Goal: Task Accomplishment & Management: Contribute content

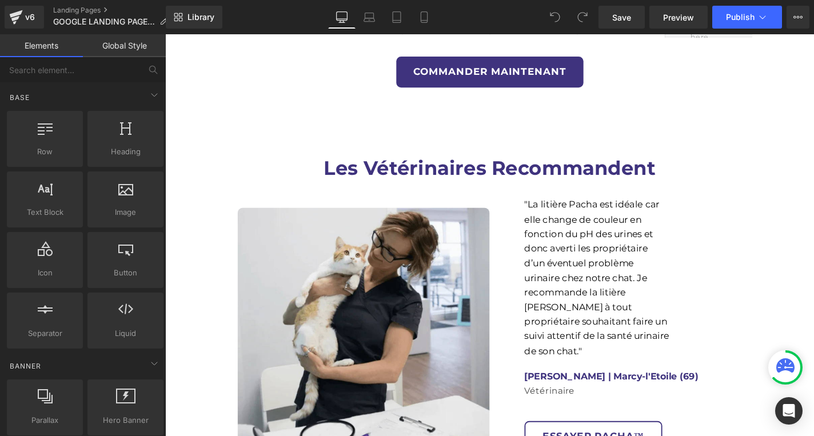
scroll to position [3681, 0]
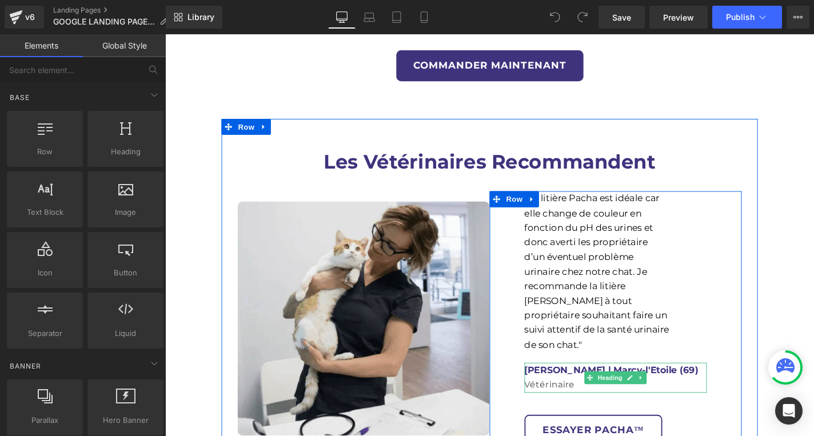
click at [710, 385] on h1 "[PERSON_NAME] | Marcy-l'Etoile (69)" at bounding box center [645, 392] width 194 height 15
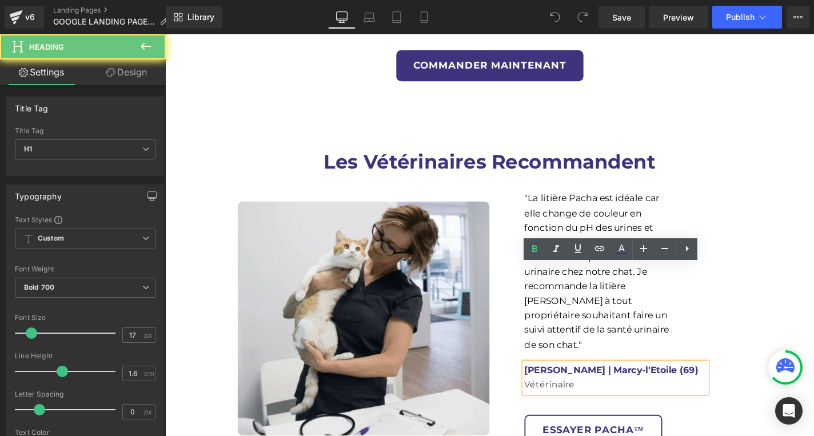
click at [710, 385] on h1 "[PERSON_NAME] | Marcy-l'Etoile (69)" at bounding box center [645, 392] width 194 height 15
click at [667, 385] on h1 "[PERSON_NAME] | Marcy-l'Etoile (69)" at bounding box center [645, 392] width 194 height 15
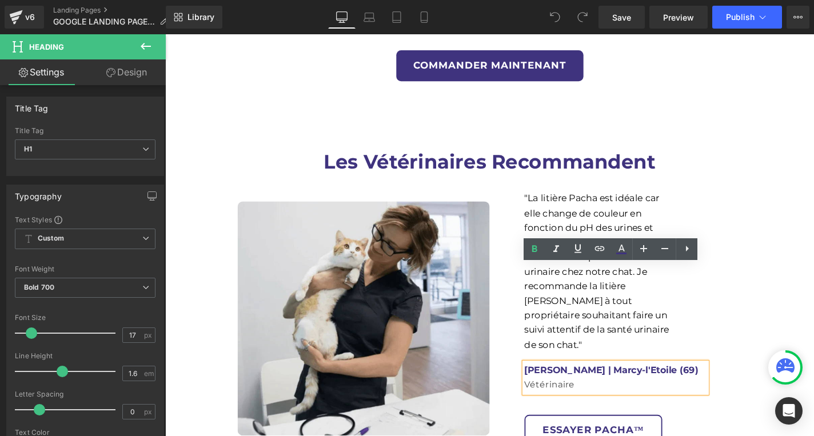
drag, startPoint x: 699, startPoint y: 287, endPoint x: 618, endPoint y: 281, distance: 81.4
click at [618, 385] on h1 "[PERSON_NAME] | Marcy-l'Etoile (69)" at bounding box center [645, 392] width 194 height 15
paste div
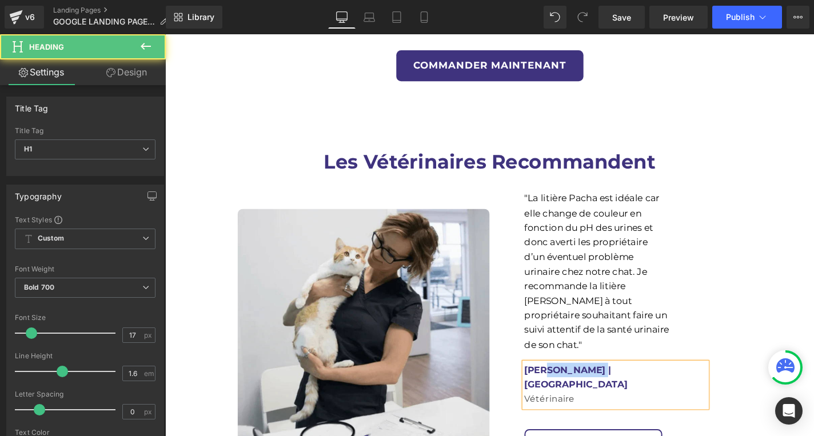
drag, startPoint x: 609, startPoint y: 287, endPoint x: 567, endPoint y: 287, distance: 42.3
click at [567, 385] on h1 "[PERSON_NAME] | [GEOGRAPHIC_DATA]" at bounding box center [645, 400] width 194 height 31
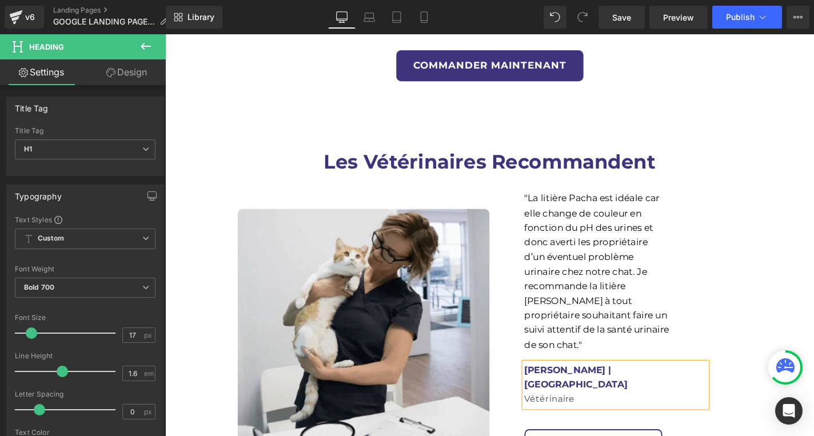
click at [784, 264] on div "Les Vétérinaires Recommandent Heading Image "La litière Pacha est idéale car el…" at bounding box center [511, 321] width 554 height 336
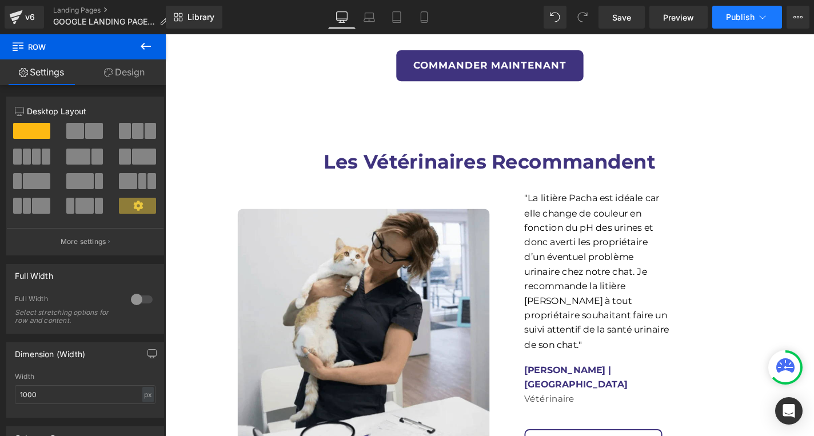
click at [740, 17] on span "Publish" at bounding box center [740, 17] width 29 height 9
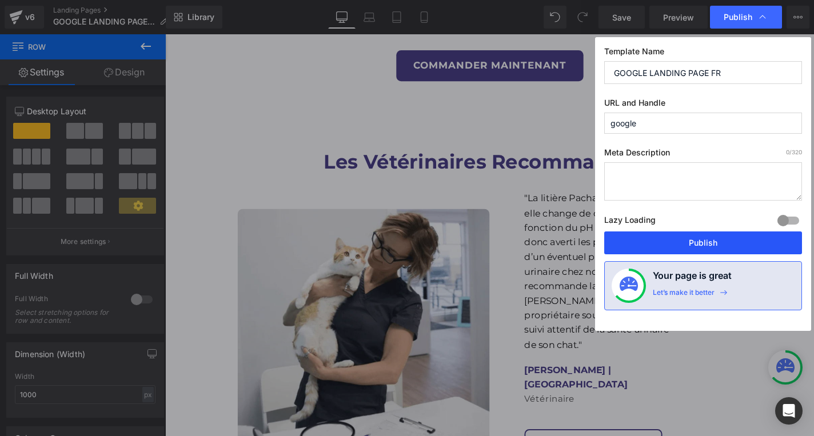
click at [680, 242] on button "Publish" at bounding box center [703, 242] width 198 height 23
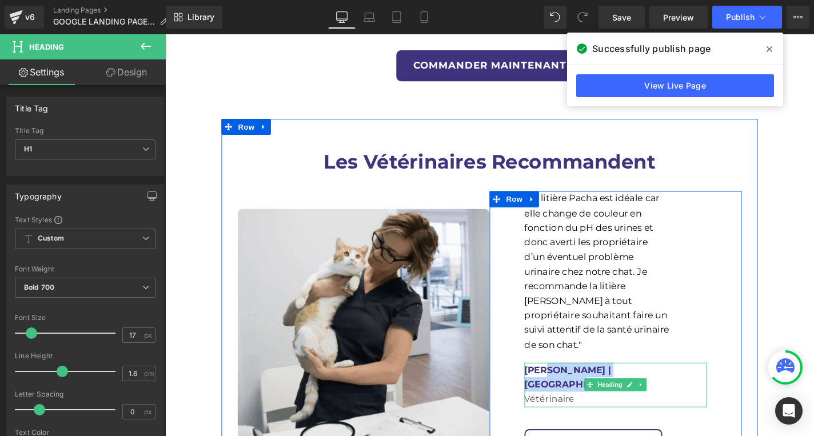
drag, startPoint x: 689, startPoint y: 283, endPoint x: 564, endPoint y: 287, distance: 124.7
click at [564, 385] on h1 "[PERSON_NAME] | [GEOGRAPHIC_DATA]" at bounding box center [645, 400] width 194 height 31
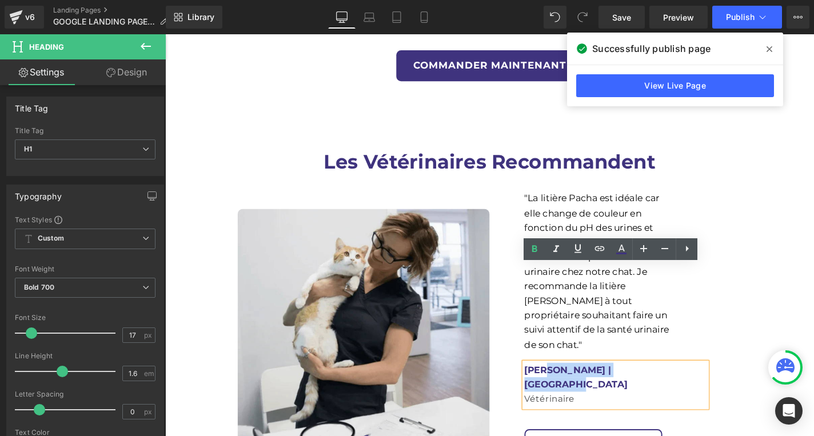
copy h1 "[PERSON_NAME] | [GEOGRAPHIC_DATA]"
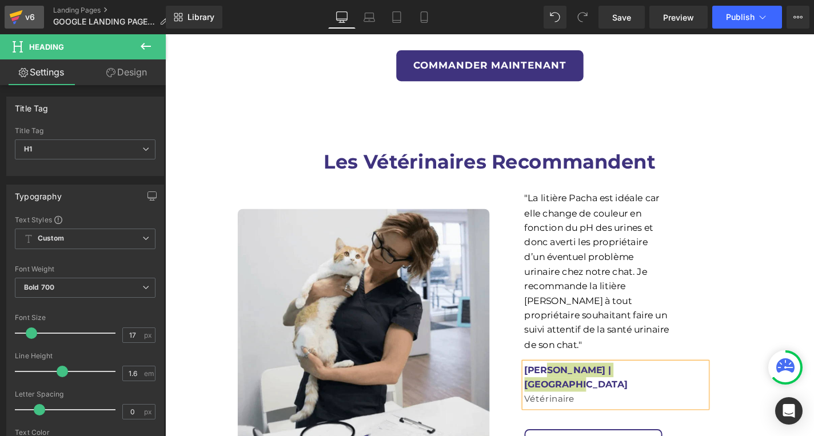
click at [20, 15] on icon at bounding box center [16, 17] width 14 height 29
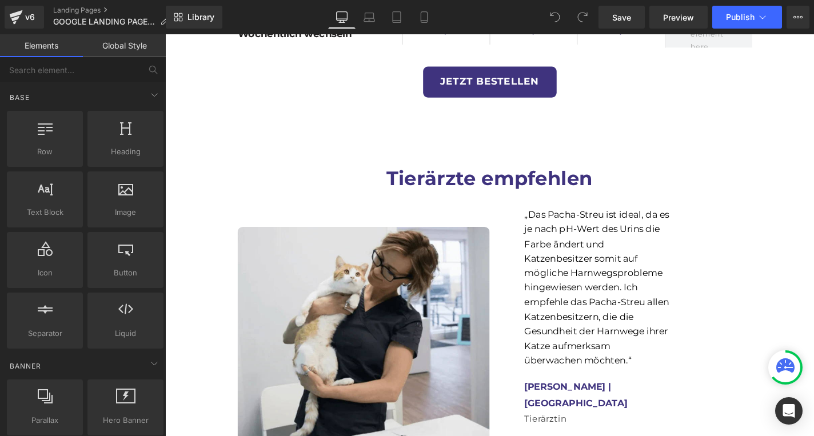
scroll to position [3740, 0]
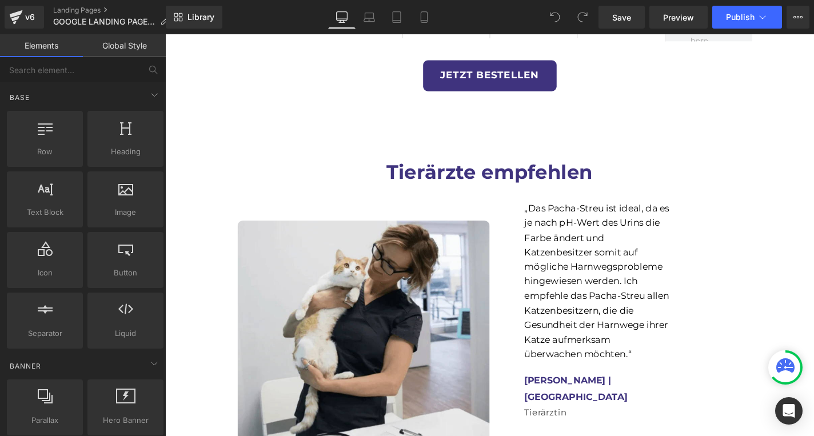
click at [615, 394] on div "Dr. Anna Müller | München Tierärztin Heading" at bounding box center [645, 419] width 194 height 51
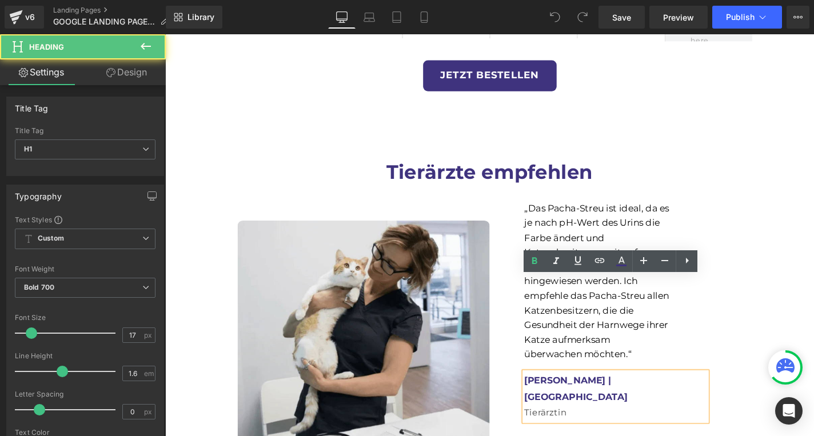
click at [615, 394] on div "Dr. Anna Müller | München Tierärztin Heading" at bounding box center [645, 419] width 194 height 51
click at [648, 397] on b "Dr. Anna Müller | München" at bounding box center [603, 411] width 110 height 29
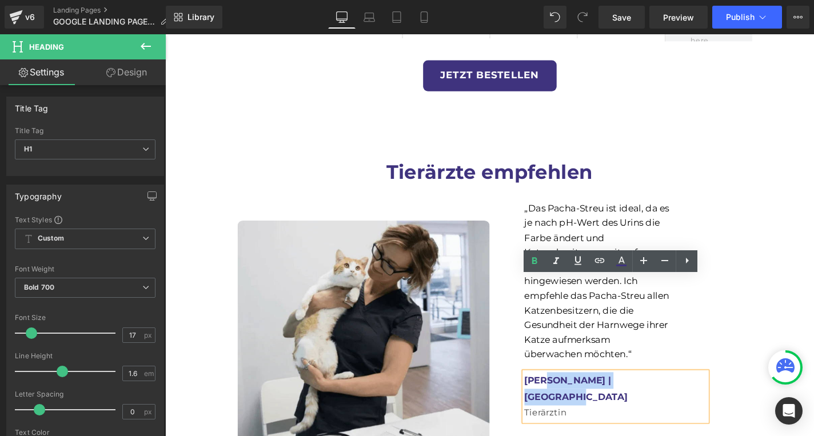
drag, startPoint x: 665, startPoint y: 302, endPoint x: 565, endPoint y: 302, distance: 100.0
click at [565, 397] on b "Dr. Anna Müller | München" at bounding box center [603, 411] width 110 height 29
paste div
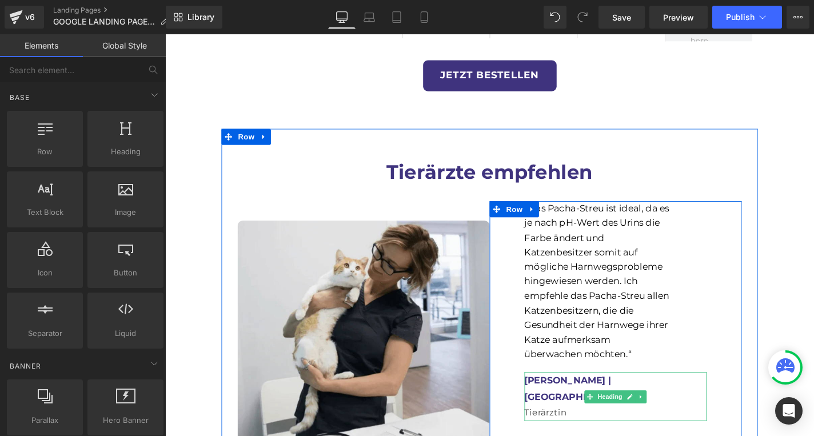
click at [706, 394] on div "[PERSON_NAME] | [GEOGRAPHIC_DATA]" at bounding box center [645, 411] width 194 height 35
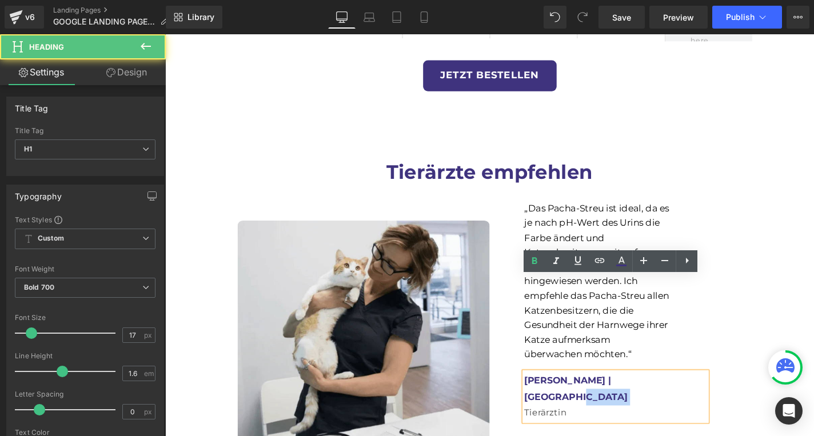
click at [706, 394] on div "[PERSON_NAME] | [GEOGRAPHIC_DATA]" at bounding box center [645, 411] width 194 height 35
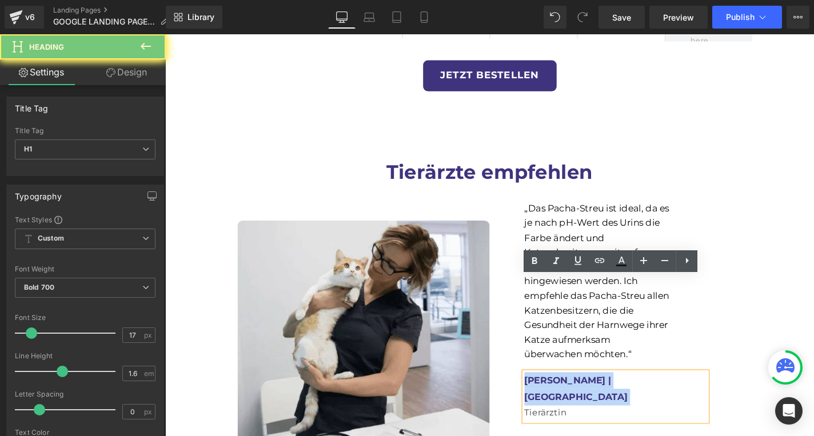
click at [706, 394] on div "[PERSON_NAME] | [GEOGRAPHIC_DATA]" at bounding box center [645, 411] width 194 height 35
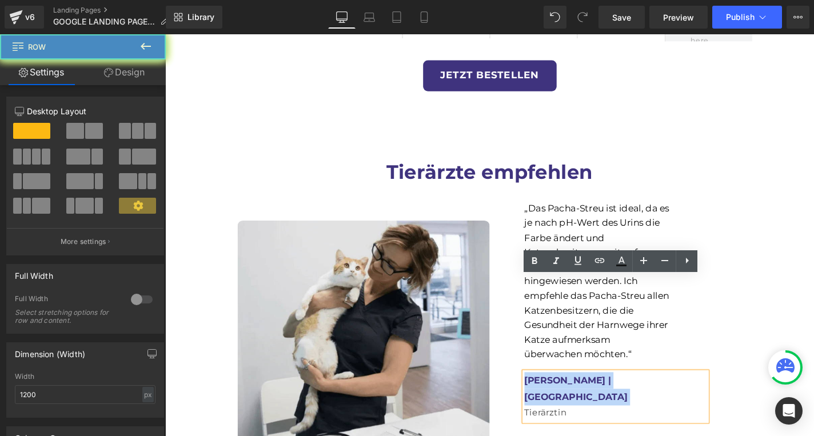
click at [760, 262] on div "„Das Pacha-Streu ist ideal, da es je nach pH-Wert des Urins die Farbe ändert un…" at bounding box center [645, 357] width 269 height 291
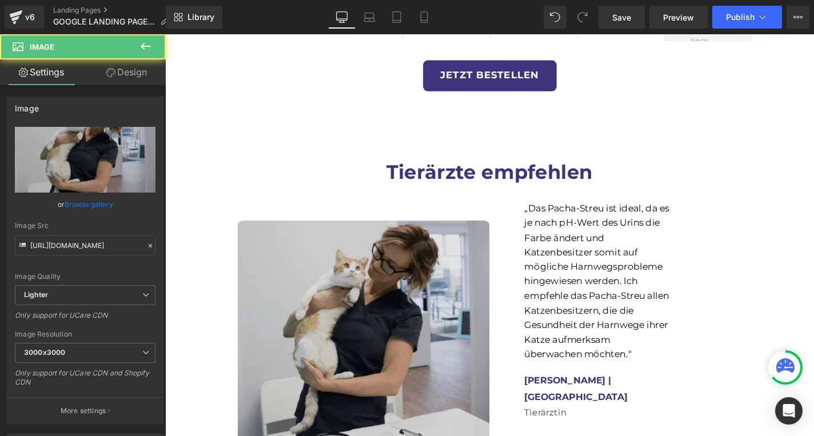
click at [314, 212] on div "Image „Das Pacha-Streu ist ideal, da es je nach pH-Wert des Urins die Farbe änd…" at bounding box center [510, 357] width 537 height 291
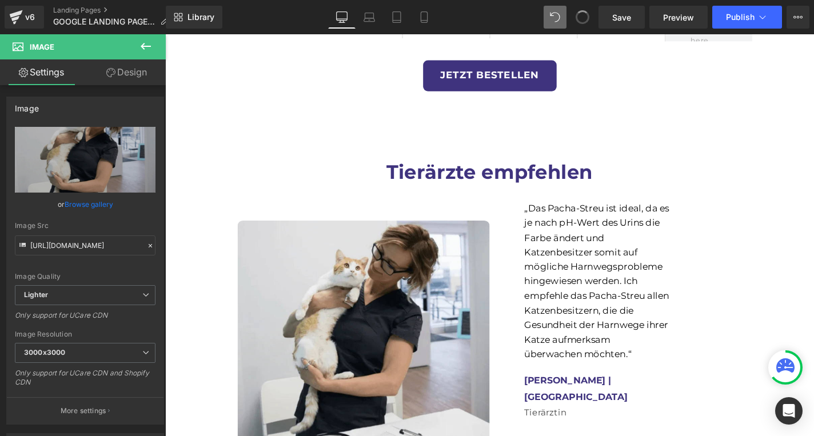
click at [584, 18] on span at bounding box center [582, 17] width 16 height 16
click at [584, 18] on icon at bounding box center [582, 17] width 10 height 10
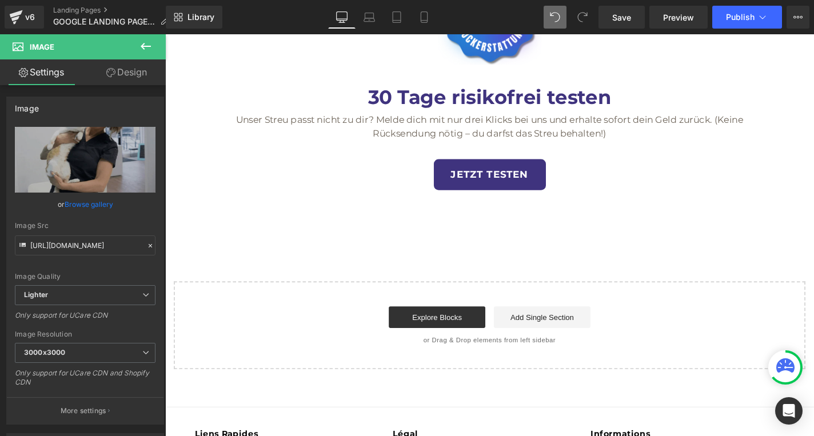
scroll to position [4684, 0]
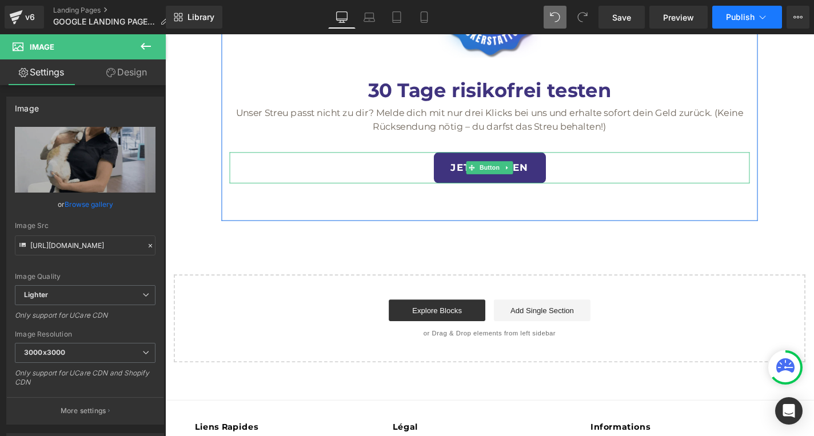
click at [738, 26] on button "Publish" at bounding box center [747, 17] width 70 height 23
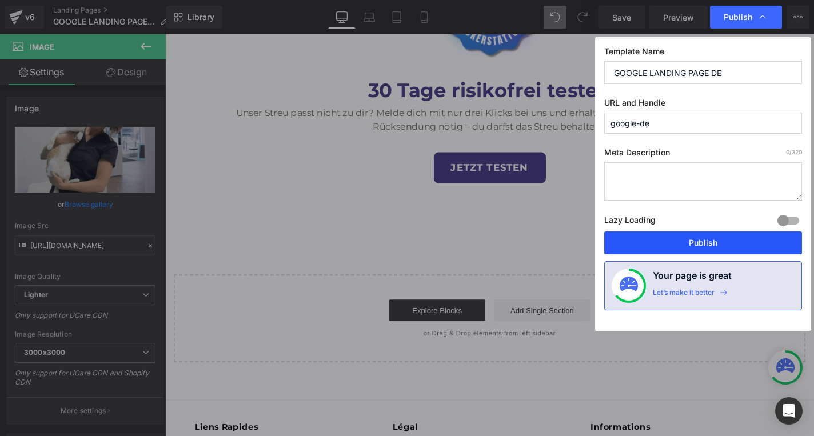
drag, startPoint x: 688, startPoint y: 243, endPoint x: 374, endPoint y: 211, distance: 315.4
click at [688, 243] on button "Publish" at bounding box center [703, 242] width 198 height 23
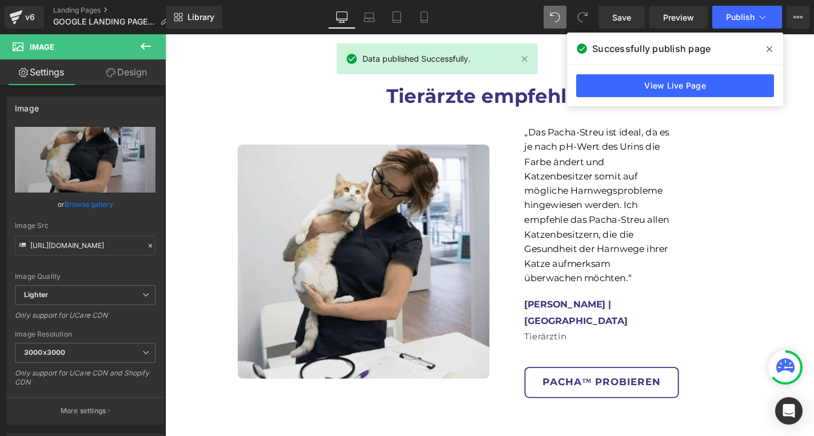
scroll to position [3704, 0]
